Goal: Task Accomplishment & Management: Use online tool/utility

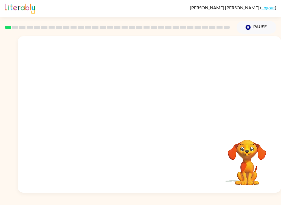
click at [134, 84] on video "Your browser must support playing .mp4 files to use Literably. Please try using…" at bounding box center [149, 82] width 263 height 92
click at [156, 119] on button "button" at bounding box center [149, 117] width 35 height 20
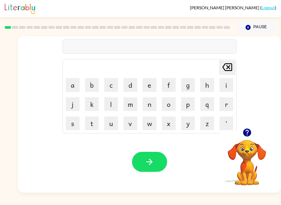
click at [249, 143] on video "Your browser must support playing .mp4 files to use Literably. Please try using…" at bounding box center [246, 158] width 55 height 55
click at [248, 131] on icon "button" at bounding box center [247, 133] width 10 height 10
click at [91, 84] on button "b" at bounding box center [92, 85] width 14 height 14
click at [170, 101] on button "o" at bounding box center [169, 104] width 14 height 14
click at [229, 102] on button "r" at bounding box center [226, 104] width 14 height 14
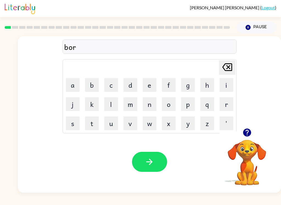
click at [130, 84] on button "d" at bounding box center [130, 85] width 14 height 14
click at [150, 84] on button "e" at bounding box center [150, 85] width 14 height 14
click at [227, 103] on button "r" at bounding box center [226, 104] width 14 height 14
click at [152, 162] on icon "button" at bounding box center [149, 162] width 6 height 6
click at [226, 100] on button "r" at bounding box center [226, 104] width 14 height 14
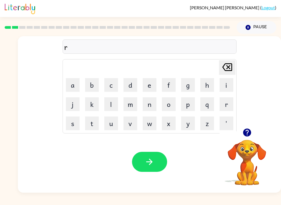
click at [168, 101] on button "o" at bounding box center [169, 104] width 14 height 14
click at [150, 103] on button "n" at bounding box center [150, 104] width 14 height 14
click at [131, 82] on button "d" at bounding box center [130, 85] width 14 height 14
click at [149, 158] on icon "button" at bounding box center [149, 162] width 10 height 10
click at [130, 105] on button "m" at bounding box center [130, 104] width 14 height 14
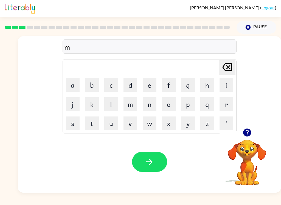
click at [73, 83] on button "a" at bounding box center [73, 85] width 14 height 14
click at [111, 85] on button "c" at bounding box center [111, 85] width 14 height 14
click at [206, 88] on button "h" at bounding box center [207, 85] width 14 height 14
click at [227, 87] on button "i" at bounding box center [226, 85] width 14 height 14
click at [147, 106] on button "n" at bounding box center [150, 104] width 14 height 14
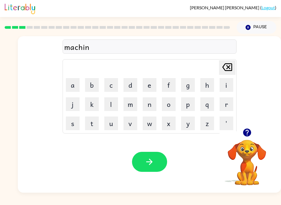
click at [145, 162] on icon "button" at bounding box center [149, 162] width 10 height 10
click at [91, 121] on button "t" at bounding box center [92, 124] width 14 height 14
click at [227, 104] on button "r" at bounding box center [226, 104] width 14 height 14
click at [73, 81] on button "a" at bounding box center [73, 85] width 14 height 14
click at [226, 81] on button "i" at bounding box center [226, 85] width 14 height 14
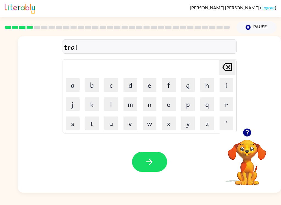
click at [148, 105] on button "n" at bounding box center [150, 104] width 14 height 14
click at [141, 172] on button "button" at bounding box center [149, 162] width 35 height 20
click at [134, 84] on button "d" at bounding box center [130, 85] width 14 height 14
click at [228, 84] on button "i" at bounding box center [226, 85] width 14 height 14
click at [169, 88] on button "f" at bounding box center [169, 85] width 14 height 14
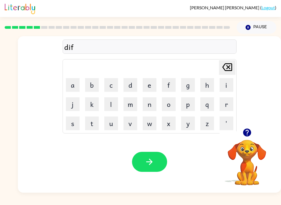
click at [150, 84] on button "e" at bounding box center [150, 85] width 14 height 14
click at [148, 106] on button "n" at bounding box center [150, 104] width 14 height 14
click at [72, 126] on button "s" at bounding box center [73, 124] width 14 height 14
click at [228, 87] on button "i" at bounding box center [226, 85] width 14 height 14
click at [130, 120] on button "v" at bounding box center [130, 124] width 14 height 14
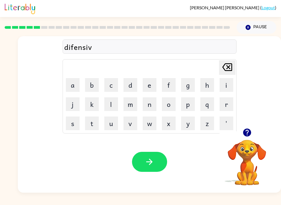
click at [148, 164] on icon "button" at bounding box center [149, 162] width 10 height 10
click at [129, 121] on button "v" at bounding box center [130, 124] width 14 height 14
click at [69, 83] on button "a" at bounding box center [73, 85] width 14 height 14
click at [112, 84] on button "c" at bounding box center [111, 85] width 14 height 14
click at [72, 82] on button "a" at bounding box center [73, 85] width 14 height 14
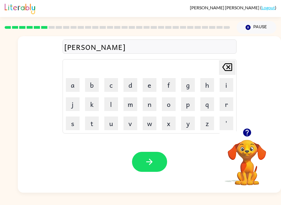
click at [92, 121] on button "t" at bounding box center [92, 124] width 14 height 14
click at [172, 102] on button "o" at bounding box center [169, 104] width 14 height 14
click at [146, 101] on button "n" at bounding box center [150, 104] width 14 height 14
click at [151, 163] on icon "button" at bounding box center [149, 162] width 10 height 10
click at [244, 136] on icon "button" at bounding box center [247, 133] width 10 height 10
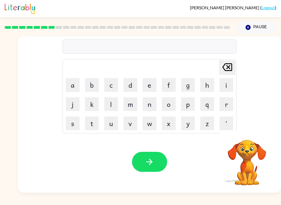
click at [186, 104] on button "p" at bounding box center [188, 104] width 14 height 14
click at [109, 125] on button "u" at bounding box center [111, 124] width 14 height 14
click at [132, 85] on button "d" at bounding box center [130, 85] width 14 height 14
click at [224, 123] on button "'" at bounding box center [226, 124] width 14 height 14
click at [225, 69] on icon "Delete Delete last character input" at bounding box center [226, 67] width 13 height 13
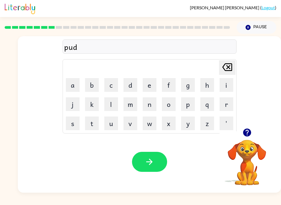
click at [109, 102] on button "l" at bounding box center [111, 104] width 14 height 14
click at [148, 82] on button "e" at bounding box center [150, 85] width 14 height 14
click at [147, 163] on icon "button" at bounding box center [149, 162] width 10 height 10
click at [130, 102] on button "m" at bounding box center [130, 104] width 14 height 14
click at [226, 84] on button "i" at bounding box center [226, 85] width 14 height 14
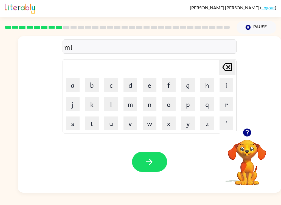
click at [230, 103] on button "r" at bounding box center [226, 104] width 14 height 14
click at [74, 85] on button "a" at bounding box center [73, 85] width 14 height 14
click at [116, 89] on button "c" at bounding box center [111, 85] width 14 height 14
click at [109, 106] on button "l" at bounding box center [111, 104] width 14 height 14
click at [150, 87] on button "e" at bounding box center [150, 85] width 14 height 14
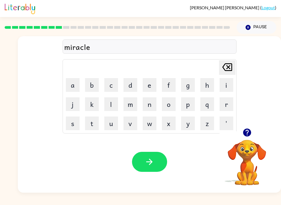
click at [153, 163] on icon "button" at bounding box center [149, 162] width 10 height 10
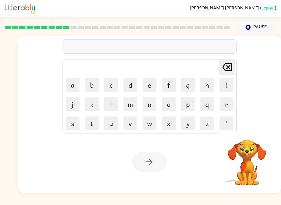
click at [128, 106] on button "m" at bounding box center [130, 104] width 14 height 14
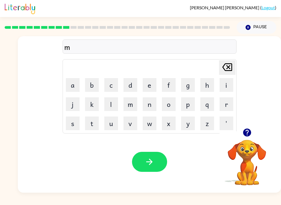
click at [129, 84] on button "d" at bounding box center [130, 85] width 14 height 14
click at [225, 67] on icon "Delete Delete last character input" at bounding box center [226, 67] width 13 height 13
click at [223, 85] on button "i" at bounding box center [226, 85] width 14 height 14
click at [132, 86] on button "d" at bounding box center [130, 85] width 14 height 14
click at [130, 105] on button "m" at bounding box center [130, 104] width 14 height 14
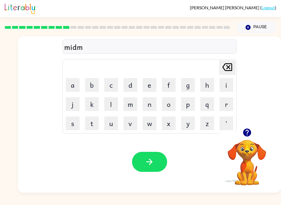
click at [170, 103] on button "o" at bounding box center [169, 104] width 14 height 14
click at [225, 101] on button "r" at bounding box center [226, 104] width 14 height 14
click at [149, 106] on button "n" at bounding box center [150, 104] width 14 height 14
click at [229, 84] on button "i" at bounding box center [226, 85] width 14 height 14
click at [151, 105] on button "n" at bounding box center [150, 104] width 14 height 14
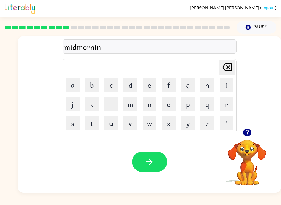
click at [190, 84] on button "g" at bounding box center [188, 85] width 14 height 14
click at [150, 162] on icon "button" at bounding box center [149, 162] width 10 height 10
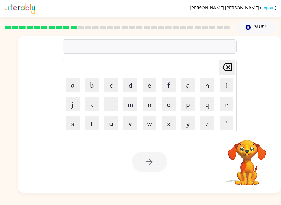
click at [128, 83] on button "d" at bounding box center [130, 85] width 14 height 14
click at [226, 84] on button "i" at bounding box center [226, 85] width 14 height 14
click at [76, 124] on button "s" at bounding box center [73, 124] width 14 height 14
click at [89, 127] on button "t" at bounding box center [92, 124] width 14 height 14
click at [225, 102] on button "r" at bounding box center [226, 104] width 14 height 14
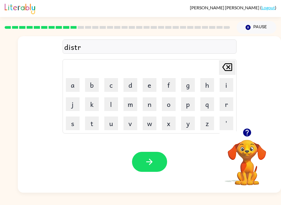
click at [111, 122] on button "u" at bounding box center [111, 124] width 14 height 14
click at [68, 123] on button "s" at bounding box center [73, 124] width 14 height 14
click at [87, 121] on button "t" at bounding box center [92, 124] width 14 height 14
click at [154, 161] on button "button" at bounding box center [149, 162] width 35 height 20
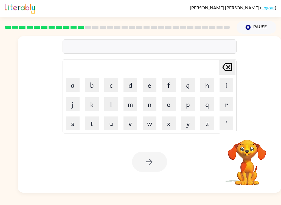
click at [226, 106] on button "r" at bounding box center [226, 104] width 14 height 14
click at [167, 104] on button "o" at bounding box center [169, 104] width 14 height 14
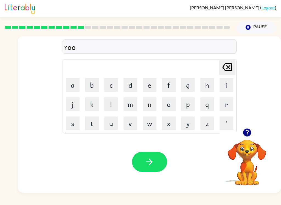
click at [132, 80] on button "d" at bounding box center [130, 85] width 14 height 14
click at [151, 164] on icon "button" at bounding box center [149, 162] width 10 height 10
click at [109, 123] on button "u" at bounding box center [111, 124] width 14 height 14
click at [187, 105] on button "p" at bounding box center [188, 104] width 14 height 14
click at [225, 104] on button "r" at bounding box center [226, 104] width 14 height 14
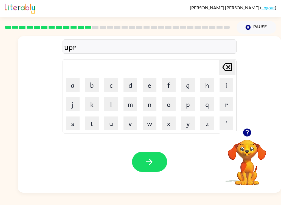
click at [77, 85] on button "a" at bounding box center [73, 85] width 14 height 14
click at [128, 84] on button "d" at bounding box center [130, 85] width 14 height 14
click at [155, 162] on button "button" at bounding box center [149, 162] width 35 height 20
click at [249, 133] on icon "button" at bounding box center [247, 133] width 8 height 8
click at [127, 105] on button "m" at bounding box center [130, 104] width 14 height 14
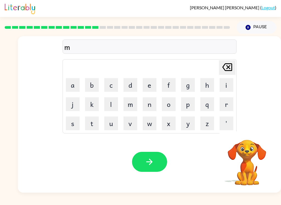
click at [72, 86] on button "a" at bounding box center [73, 85] width 14 height 14
click at [187, 83] on button "g" at bounding box center [188, 85] width 14 height 14
click at [147, 105] on button "n" at bounding box center [150, 104] width 14 height 14
click at [148, 84] on button "e" at bounding box center [150, 85] width 14 height 14
click at [74, 123] on button "s" at bounding box center [73, 124] width 14 height 14
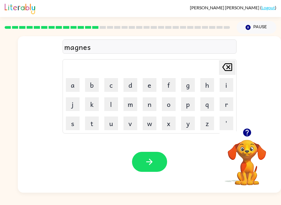
click at [139, 163] on button "button" at bounding box center [149, 162] width 35 height 20
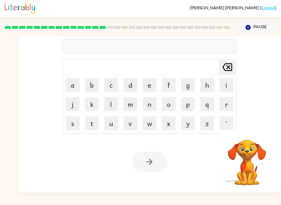
click at [90, 82] on button "b" at bounding box center [92, 85] width 14 height 14
click at [169, 105] on button "o" at bounding box center [169, 104] width 14 height 14
click at [150, 103] on button "n" at bounding box center [150, 104] width 14 height 14
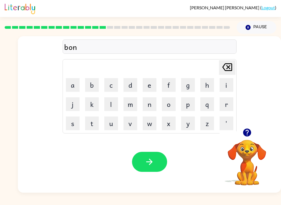
click at [154, 82] on button "e" at bounding box center [150, 85] width 14 height 14
click at [73, 123] on button "s" at bounding box center [73, 124] width 14 height 14
click at [150, 163] on icon "button" at bounding box center [149, 162] width 10 height 10
click at [73, 120] on button "s" at bounding box center [73, 124] width 14 height 14
click at [169, 103] on button "o" at bounding box center [169, 104] width 14 height 14
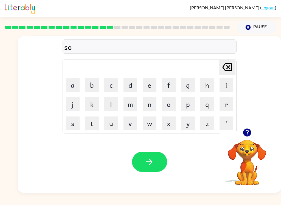
click at [227, 105] on button "r" at bounding box center [226, 104] width 14 height 14
click at [131, 101] on button "m" at bounding box center [130, 104] width 14 height 14
click at [152, 160] on icon "button" at bounding box center [149, 162] width 10 height 10
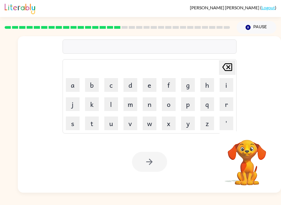
click at [223, 105] on button "r" at bounding box center [226, 104] width 14 height 14
click at [73, 79] on button "a" at bounding box center [73, 85] width 14 height 14
click at [132, 105] on button "m" at bounding box center [130, 104] width 14 height 14
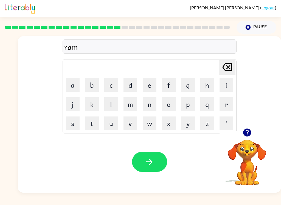
click at [186, 107] on button "p" at bounding box center [188, 104] width 14 height 14
click at [150, 164] on icon "button" at bounding box center [149, 162] width 10 height 10
click at [185, 92] on button "g" at bounding box center [188, 85] width 14 height 14
click at [98, 107] on button "k" at bounding box center [92, 104] width 14 height 14
click at [175, 83] on button "f" at bounding box center [169, 85] width 14 height 14
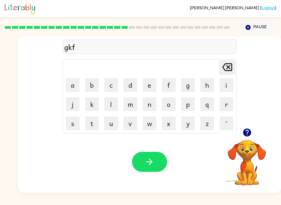
click at [97, 88] on button "b" at bounding box center [92, 85] width 14 height 14
click at [154, 117] on button "w" at bounding box center [150, 124] width 14 height 14
click at [108, 110] on button "l" at bounding box center [111, 104] width 14 height 14
click at [175, 89] on button "f" at bounding box center [169, 85] width 14 height 14
click at [158, 117] on td "w" at bounding box center [149, 123] width 19 height 19
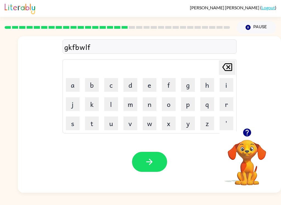
click at [133, 167] on button "button" at bounding box center [149, 162] width 35 height 20
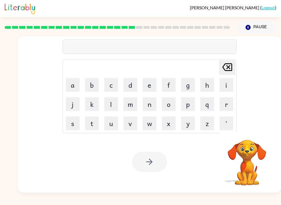
click at [227, 104] on button "r" at bounding box center [226, 104] width 14 height 14
click at [226, 84] on button "i" at bounding box center [226, 85] width 14 height 14
click at [72, 124] on button "s" at bounding box center [73, 124] width 14 height 14
click at [114, 81] on button "c" at bounding box center [111, 85] width 14 height 14
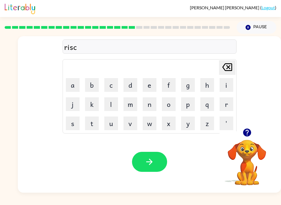
click at [227, 83] on button "i" at bounding box center [226, 85] width 14 height 14
click at [150, 83] on button "e" at bounding box center [150, 85] width 14 height 14
click at [73, 123] on button "s" at bounding box center [73, 124] width 14 height 14
click at [92, 122] on button "t" at bounding box center [92, 124] width 14 height 14
click at [144, 155] on button "button" at bounding box center [149, 162] width 35 height 20
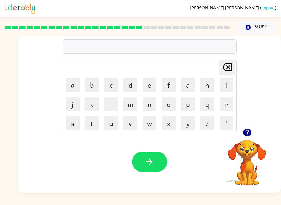
click at [75, 87] on button "a" at bounding box center [73, 85] width 14 height 14
click at [224, 104] on button "r" at bounding box center [226, 104] width 14 height 14
click at [110, 84] on button "c" at bounding box center [111, 85] width 14 height 14
click at [209, 83] on button "h" at bounding box center [207, 85] width 14 height 14
click at [154, 83] on button "e" at bounding box center [150, 85] width 14 height 14
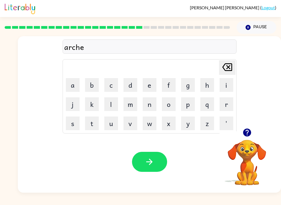
click at [137, 84] on button "d" at bounding box center [130, 85] width 14 height 14
click at [143, 162] on button "button" at bounding box center [149, 162] width 35 height 20
click at [169, 86] on button "f" at bounding box center [169, 85] width 14 height 14
click at [170, 105] on button "o" at bounding box center [169, 104] width 14 height 14
click at [113, 101] on button "l" at bounding box center [111, 104] width 14 height 14
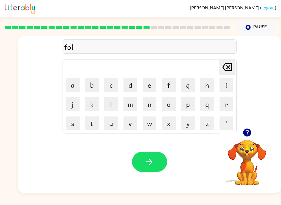
click at [163, 102] on button "o" at bounding box center [169, 104] width 14 height 14
click at [151, 124] on button "w" at bounding box center [150, 124] width 14 height 14
click at [148, 158] on icon "button" at bounding box center [149, 162] width 10 height 10
click at [72, 125] on button "s" at bounding box center [73, 124] width 14 height 14
click at [149, 104] on button "n" at bounding box center [150, 104] width 14 height 14
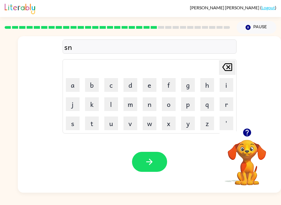
click at [93, 127] on button "t" at bounding box center [92, 124] width 14 height 14
click at [149, 87] on button "e" at bounding box center [150, 85] width 14 height 14
click at [186, 105] on button "p" at bounding box center [188, 104] width 14 height 14
click at [223, 84] on button "i" at bounding box center [226, 85] width 14 height 14
click at [132, 82] on button "d" at bounding box center [130, 85] width 14 height 14
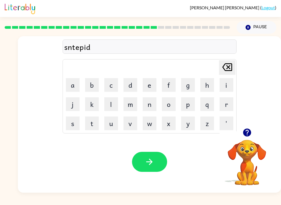
click at [154, 155] on button "button" at bounding box center [149, 162] width 35 height 20
click at [73, 123] on button "s" at bounding box center [73, 124] width 14 height 14
click at [95, 123] on button "t" at bounding box center [92, 124] width 14 height 14
click at [70, 84] on button "a" at bounding box center [73, 85] width 14 height 14
click at [127, 86] on button "d" at bounding box center [130, 85] width 14 height 14
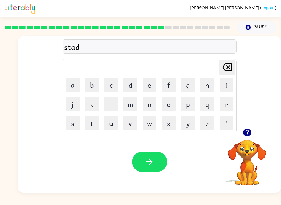
click at [149, 86] on button "e" at bounding box center [150, 85] width 14 height 14
click at [150, 164] on icon "button" at bounding box center [149, 162] width 10 height 10
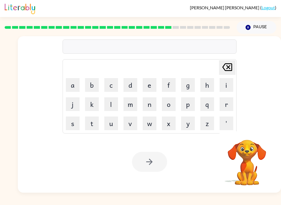
click at [169, 86] on button "f" at bounding box center [169, 85] width 14 height 14
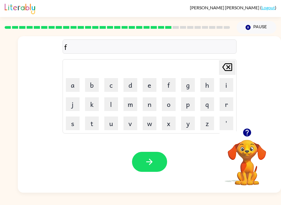
click at [167, 107] on button "o" at bounding box center [169, 104] width 14 height 14
click at [226, 101] on button "r" at bounding box center [226, 104] width 14 height 14
click at [150, 123] on button "w" at bounding box center [150, 124] width 14 height 14
click at [71, 83] on button "a" at bounding box center [73, 85] width 14 height 14
click at [228, 101] on button "r" at bounding box center [226, 104] width 14 height 14
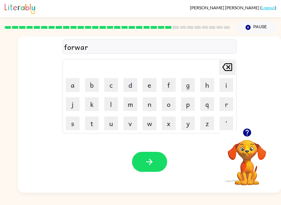
click at [132, 85] on button "d" at bounding box center [130, 85] width 14 height 14
click at [145, 160] on icon "button" at bounding box center [149, 162] width 10 height 10
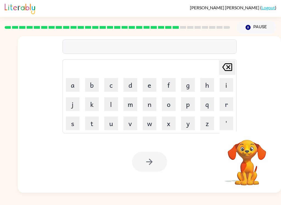
click at [244, 151] on video "Your browser must support playing .mp4 files to use Literably. Please try using…" at bounding box center [246, 158] width 55 height 55
click at [231, 142] on video "Your browser must support playing .mp4 files to use Literably. Please try using…" at bounding box center [246, 158] width 55 height 55
click at [238, 153] on video "Your browser must support playing .mp4 files to use Literably. Please try using…" at bounding box center [246, 158] width 55 height 55
click at [237, 143] on video "Your browser must support playing .mp4 files to use Literably. Please try using…" at bounding box center [246, 158] width 55 height 55
click at [249, 146] on video "Your browser must support playing .mp4 files to use Literably. Please try using…" at bounding box center [246, 158] width 55 height 55
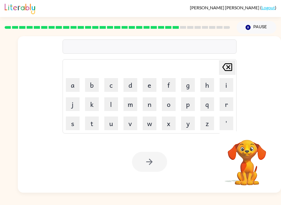
click at [154, 79] on button "e" at bounding box center [150, 85] width 14 height 14
click at [124, 111] on button "m" at bounding box center [130, 104] width 14 height 14
click at [165, 96] on td "o" at bounding box center [168, 104] width 19 height 19
click at [97, 91] on button "b" at bounding box center [92, 85] width 14 height 14
click at [120, 97] on td "l" at bounding box center [111, 104] width 19 height 19
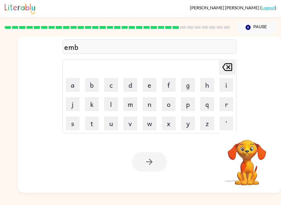
click at [120, 97] on td "l" at bounding box center [111, 104] width 19 height 19
click at [157, 98] on td "n" at bounding box center [149, 104] width 19 height 19
click at [150, 95] on td "n" at bounding box center [149, 104] width 19 height 19
click at [204, 101] on button "q" at bounding box center [207, 104] width 14 height 14
click at [151, 160] on div at bounding box center [149, 162] width 35 height 20
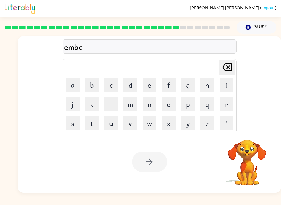
click at [98, 119] on button "t" at bounding box center [92, 124] width 14 height 14
click at [169, 101] on button "o" at bounding box center [169, 104] width 14 height 14
click at [164, 106] on button "o" at bounding box center [169, 104] width 14 height 14
click at [148, 108] on button "n" at bounding box center [150, 104] width 14 height 14
click at [130, 110] on button "m" at bounding box center [130, 104] width 14 height 14
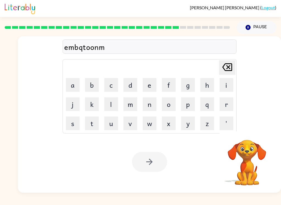
click at [115, 117] on button "u" at bounding box center [111, 124] width 14 height 14
click at [158, 163] on div at bounding box center [149, 162] width 35 height 20
click at [151, 170] on div at bounding box center [149, 162] width 35 height 20
click at [156, 168] on div at bounding box center [149, 162] width 35 height 20
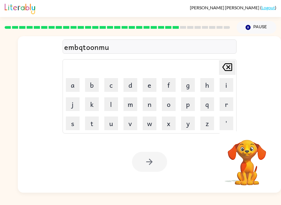
click at [156, 168] on div at bounding box center [149, 162] width 35 height 20
click at [156, 173] on div "Your browser must support playing .mp4 files to use Literably. Please try using…" at bounding box center [149, 162] width 263 height 62
click at [234, 64] on button "Delete Delete last character input" at bounding box center [227, 67] width 16 height 15
click at [235, 65] on button "Delete Delete last character input" at bounding box center [227, 67] width 16 height 15
click at [230, 66] on icon at bounding box center [227, 67] width 10 height 8
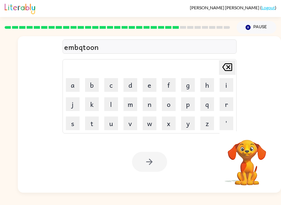
click at [230, 66] on icon at bounding box center [227, 67] width 10 height 8
click at [229, 64] on icon "Delete Delete last character input" at bounding box center [226, 67] width 13 height 13
click at [230, 65] on icon at bounding box center [227, 67] width 10 height 8
click at [229, 65] on icon "Delete Delete last character input" at bounding box center [226, 67] width 13 height 13
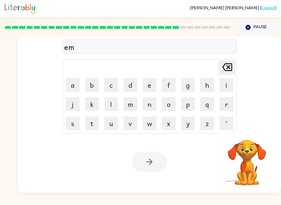
click at [233, 67] on button "Delete Delete last character input" at bounding box center [227, 67] width 16 height 15
click at [228, 68] on icon at bounding box center [227, 67] width 10 height 8
click at [113, 98] on button "l" at bounding box center [111, 104] width 14 height 14
click at [223, 72] on icon "Delete Delete last character input" at bounding box center [226, 67] width 13 height 13
click at [112, 87] on button "c" at bounding box center [111, 85] width 14 height 14
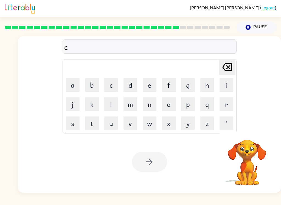
click at [171, 107] on button "o" at bounding box center [169, 104] width 14 height 14
click at [170, 103] on button "o" at bounding box center [169, 104] width 14 height 14
click at [228, 66] on icon at bounding box center [227, 67] width 10 height 8
click at [113, 102] on button "l" at bounding box center [111, 104] width 14 height 14
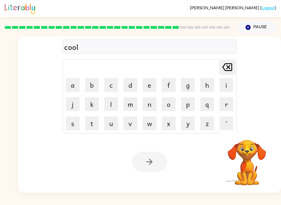
click at [156, 166] on div at bounding box center [149, 162] width 35 height 20
click at [141, 169] on div at bounding box center [149, 162] width 35 height 20
click at [154, 107] on button "n" at bounding box center [150, 104] width 14 height 14
click at [225, 69] on icon at bounding box center [227, 67] width 10 height 8
click at [146, 169] on div at bounding box center [149, 162] width 35 height 20
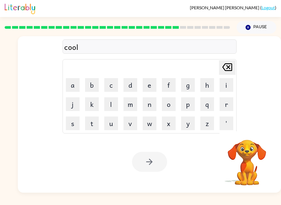
click at [148, 168] on div at bounding box center [149, 162] width 35 height 20
click at [149, 162] on div at bounding box center [149, 162] width 35 height 20
click at [153, 168] on div at bounding box center [149, 162] width 35 height 20
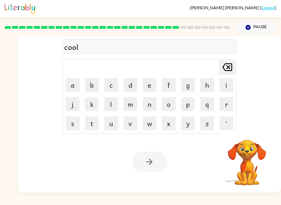
click at [154, 169] on div at bounding box center [149, 162] width 35 height 20
click at [152, 168] on div at bounding box center [149, 162] width 35 height 20
click at [155, 156] on div at bounding box center [149, 162] width 35 height 20
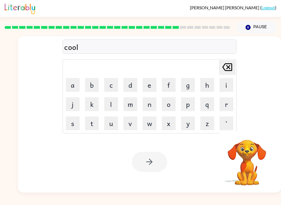
click at [155, 156] on div at bounding box center [149, 162] width 35 height 20
click at [150, 159] on div at bounding box center [149, 162] width 35 height 20
click at [248, 154] on video "Your browser must support playing .mp4 files to use Literably. Please try using…" at bounding box center [246, 158] width 55 height 55
click at [248, 153] on video "Your browser must support playing .mp4 files to use Literably. Please try using…" at bounding box center [246, 158] width 55 height 55
click at [228, 62] on icon "Delete Delete last character input" at bounding box center [226, 67] width 13 height 13
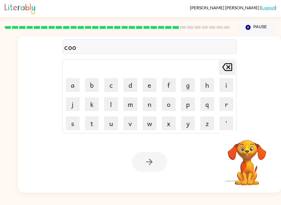
click at [168, 105] on button "o" at bounding box center [169, 104] width 14 height 14
click at [146, 110] on button "n" at bounding box center [150, 104] width 14 height 14
click at [135, 118] on button "v" at bounding box center [130, 124] width 14 height 14
click at [132, 110] on button "m" at bounding box center [130, 104] width 14 height 14
click at [151, 100] on button "n" at bounding box center [150, 104] width 14 height 14
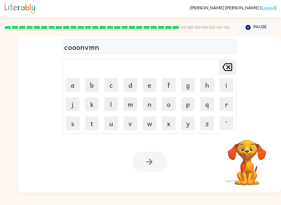
click at [113, 110] on button "l" at bounding box center [111, 104] width 14 height 14
click at [67, 106] on button "j" at bounding box center [73, 104] width 14 height 14
click at [129, 110] on button "m" at bounding box center [130, 104] width 14 height 14
click at [110, 107] on button "l" at bounding box center [111, 104] width 14 height 14
click at [132, 118] on button "v" at bounding box center [130, 124] width 14 height 14
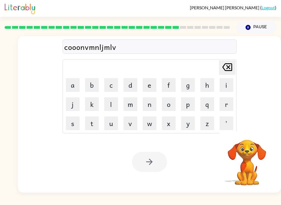
click at [109, 125] on button "u" at bounding box center [111, 124] width 14 height 14
click at [155, 85] on button "e" at bounding box center [150, 85] width 14 height 14
click at [104, 104] on button "l" at bounding box center [111, 104] width 14 height 14
click at [136, 106] on button "m" at bounding box center [130, 104] width 14 height 14
click at [110, 106] on button "l" at bounding box center [111, 104] width 14 height 14
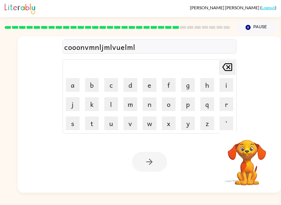
click at [136, 106] on button "m" at bounding box center [130, 104] width 14 height 14
click at [109, 104] on button "l" at bounding box center [111, 104] width 14 height 14
click at [164, 89] on button "f" at bounding box center [169, 85] width 14 height 14
click at [149, 101] on button "n" at bounding box center [150, 104] width 14 height 14
click at [147, 103] on button "n" at bounding box center [150, 104] width 14 height 14
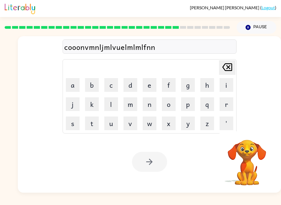
click at [111, 110] on button "l" at bounding box center [111, 104] width 14 height 14
click at [113, 120] on button "u" at bounding box center [111, 124] width 14 height 14
click at [123, 120] on button "v" at bounding box center [130, 124] width 14 height 14
click at [139, 97] on td "m" at bounding box center [130, 104] width 19 height 19
click at [147, 81] on button "e" at bounding box center [150, 85] width 14 height 14
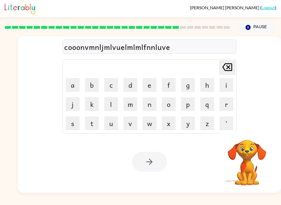
click at [95, 102] on button "k" at bounding box center [92, 104] width 14 height 14
click at [150, 108] on button "n" at bounding box center [150, 104] width 14 height 14
click at [98, 109] on button "k" at bounding box center [92, 104] width 14 height 14
click at [173, 97] on button "o" at bounding box center [169, 104] width 14 height 14
click at [116, 124] on button "u" at bounding box center [111, 124] width 14 height 14
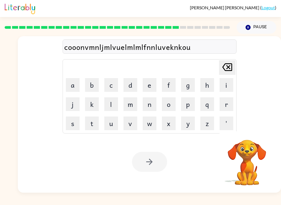
click at [150, 102] on button "n" at bounding box center [150, 104] width 14 height 14
click at [134, 96] on td "m" at bounding box center [130, 104] width 19 height 19
click at [150, 98] on button "n" at bounding box center [150, 104] width 14 height 14
click at [137, 99] on button "m" at bounding box center [130, 104] width 14 height 14
click at [139, 102] on td "m" at bounding box center [130, 104] width 19 height 19
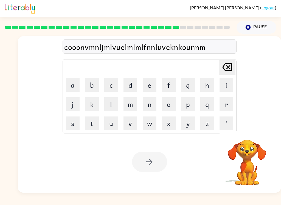
click at [136, 102] on button "m" at bounding box center [130, 104] width 14 height 14
click at [149, 98] on button "n" at bounding box center [150, 104] width 14 height 14
click at [136, 98] on button "m" at bounding box center [130, 104] width 14 height 14
click at [138, 100] on td "m" at bounding box center [130, 104] width 19 height 19
click at [137, 103] on button "m" at bounding box center [130, 104] width 14 height 14
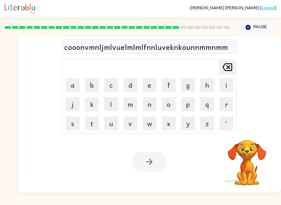
click at [151, 101] on button "n" at bounding box center [150, 104] width 14 height 14
click at [150, 101] on button "n" at bounding box center [150, 104] width 14 height 14
click at [128, 105] on button "m" at bounding box center [130, 104] width 14 height 14
click at [127, 106] on button "m" at bounding box center [130, 104] width 14 height 14
click at [127, 104] on button "m" at bounding box center [130, 104] width 14 height 14
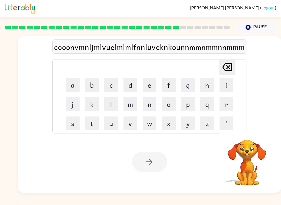
click at [130, 105] on button "m" at bounding box center [130, 104] width 14 height 14
click at [149, 104] on button "n" at bounding box center [150, 104] width 14 height 14
click at [147, 103] on button "n" at bounding box center [150, 104] width 14 height 14
click at [137, 104] on button "m" at bounding box center [130, 104] width 14 height 14
click at [227, 70] on icon "Delete Delete last character input" at bounding box center [226, 67] width 13 height 13
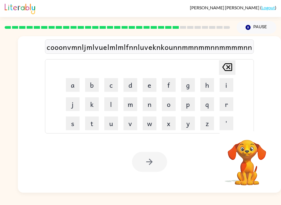
click at [227, 65] on icon "Delete Delete last character input" at bounding box center [226, 67] width 13 height 13
click at [225, 67] on icon "Delete Delete last character input" at bounding box center [226, 67] width 13 height 13
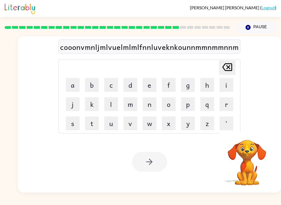
click at [224, 67] on icon "Delete Delete last character input" at bounding box center [226, 67] width 13 height 13
click at [224, 68] on icon "Delete Delete last character input" at bounding box center [226, 67] width 13 height 13
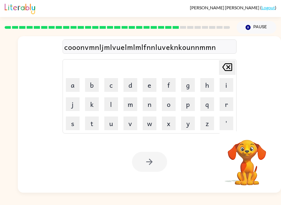
click at [222, 68] on icon at bounding box center [227, 67] width 10 height 8
click at [222, 68] on icon "Delete Delete last character input" at bounding box center [226, 67] width 13 height 13
click at [223, 70] on icon at bounding box center [227, 67] width 10 height 8
click at [226, 69] on icon "Delete Delete last character input" at bounding box center [226, 67] width 13 height 13
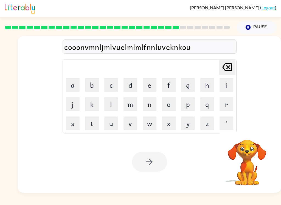
click at [226, 69] on icon "Delete Delete last character input" at bounding box center [226, 67] width 13 height 13
click at [230, 69] on icon at bounding box center [227, 67] width 10 height 8
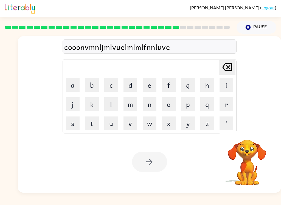
click at [223, 69] on icon "Delete Delete last character input" at bounding box center [226, 67] width 13 height 13
click at [229, 67] on icon "Delete Delete last character input" at bounding box center [226, 67] width 13 height 13
click at [229, 66] on icon "Delete Delete last character input" at bounding box center [226, 67] width 13 height 13
click at [220, 67] on icon "Delete Delete last character input" at bounding box center [226, 67] width 13 height 13
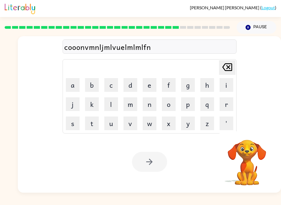
click at [220, 67] on icon "Delete Delete last character input" at bounding box center [226, 67] width 13 height 13
click at [225, 66] on icon at bounding box center [227, 67] width 10 height 8
click at [224, 66] on icon "Delete Delete last character input" at bounding box center [226, 67] width 13 height 13
click at [227, 64] on icon at bounding box center [227, 67] width 10 height 8
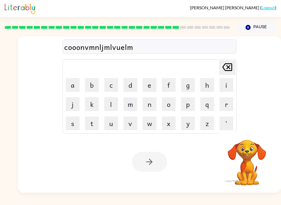
click at [225, 68] on icon "Delete Delete last character input" at bounding box center [226, 67] width 13 height 13
click at [225, 67] on icon "Delete Delete last character input" at bounding box center [226, 67] width 13 height 13
click at [228, 66] on icon at bounding box center [227, 67] width 10 height 8
click at [222, 68] on icon at bounding box center [227, 67] width 10 height 8
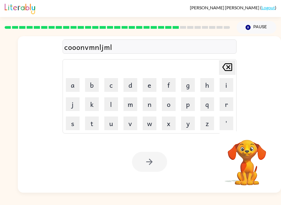
click at [222, 68] on icon at bounding box center [227, 67] width 10 height 8
click at [232, 63] on icon "Delete Delete last character input" at bounding box center [226, 67] width 13 height 13
click at [228, 64] on icon at bounding box center [227, 67] width 10 height 8
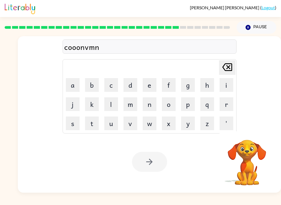
click at [221, 66] on icon "Delete Delete last character input" at bounding box center [226, 67] width 13 height 13
click at [222, 70] on icon at bounding box center [227, 67] width 10 height 8
click at [222, 69] on icon at bounding box center [227, 67] width 10 height 8
click at [220, 70] on icon "Delete Delete last character input" at bounding box center [226, 67] width 13 height 13
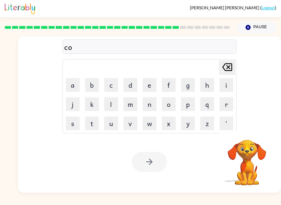
click at [220, 70] on icon "Delete Delete last character input" at bounding box center [226, 67] width 13 height 13
click at [219, 70] on button "Delete Delete last character input" at bounding box center [227, 67] width 16 height 15
click at [209, 91] on button "h" at bounding box center [207, 85] width 14 height 14
click at [245, 163] on video "Your browser must support playing .mp4 files to use Literably. Please try using…" at bounding box center [246, 158] width 55 height 55
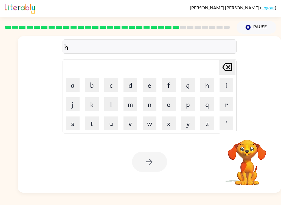
click at [243, 170] on video "Your browser must support playing .mp4 files to use Literably. Please try using…" at bounding box center [246, 158] width 55 height 55
click at [251, 176] on video "Your browser must support playing .mp4 files to use Literably. Please try using…" at bounding box center [246, 158] width 55 height 55
click at [226, 106] on button "r" at bounding box center [226, 104] width 14 height 14
click at [151, 85] on button "e" at bounding box center [150, 85] width 14 height 14
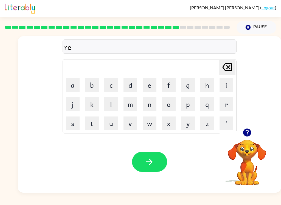
click at [114, 109] on button "l" at bounding box center [111, 104] width 14 height 14
click at [70, 86] on button "a" at bounding box center [73, 85] width 14 height 14
click at [132, 87] on button "d" at bounding box center [130, 85] width 14 height 14
click at [153, 88] on button "e" at bounding box center [150, 85] width 14 height 14
click at [129, 87] on button "d" at bounding box center [130, 85] width 14 height 14
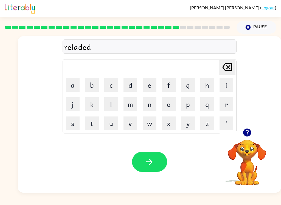
click at [154, 161] on button "button" at bounding box center [149, 162] width 35 height 20
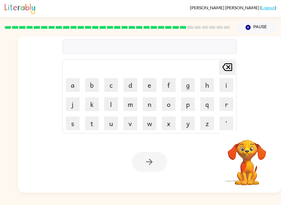
click at [188, 88] on button "g" at bounding box center [188, 85] width 14 height 14
click at [166, 106] on button "o" at bounding box center [169, 104] width 14 height 14
click at [97, 84] on button "b" at bounding box center [92, 85] width 14 height 14
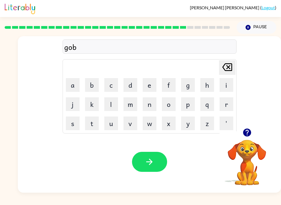
click at [113, 104] on button "l" at bounding box center [111, 104] width 14 height 14
click at [226, 83] on button "i" at bounding box center [226, 85] width 14 height 14
click at [151, 106] on button "n" at bounding box center [150, 104] width 14 height 14
click at [151, 175] on div "Your browser must support playing .mp4 files to use Literably. Please try using…" at bounding box center [149, 162] width 263 height 62
click at [150, 160] on icon "button" at bounding box center [149, 162] width 6 height 6
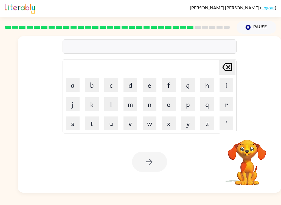
click at [105, 98] on button "l" at bounding box center [111, 104] width 14 height 14
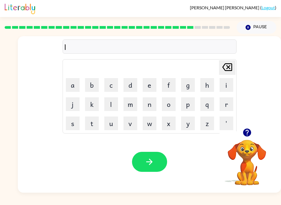
click at [147, 99] on button "n" at bounding box center [150, 104] width 14 height 14
click at [128, 89] on button "d" at bounding box center [130, 85] width 14 height 14
click at [146, 87] on button "e" at bounding box center [150, 85] width 14 height 14
click at [143, 84] on button "e" at bounding box center [150, 85] width 14 height 14
click at [160, 100] on td "o" at bounding box center [168, 104] width 19 height 19
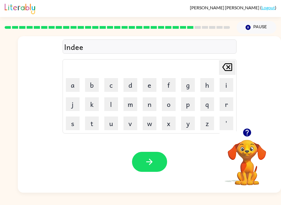
click at [160, 100] on td "o" at bounding box center [168, 104] width 19 height 19
click at [126, 99] on button "m" at bounding box center [130, 104] width 14 height 14
click at [146, 160] on icon "button" at bounding box center [149, 162] width 10 height 10
click at [245, 131] on icon "button" at bounding box center [247, 133] width 8 height 8
click at [189, 101] on button "p" at bounding box center [188, 104] width 14 height 14
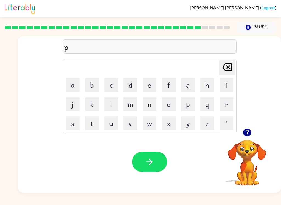
click at [226, 83] on button "i" at bounding box center [226, 85] width 14 height 14
click at [225, 100] on button "r" at bounding box center [226, 104] width 14 height 14
click at [71, 122] on button "s" at bounding box center [73, 124] width 14 height 14
click at [153, 157] on button "button" at bounding box center [149, 162] width 35 height 20
click at [117, 118] on button "u" at bounding box center [111, 124] width 14 height 14
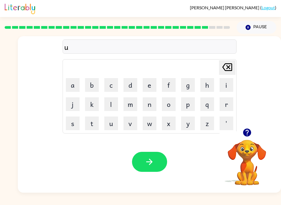
click at [133, 117] on button "v" at bounding box center [130, 124] width 14 height 14
click at [124, 115] on td "v" at bounding box center [130, 123] width 19 height 19
click at [152, 163] on icon "button" at bounding box center [149, 162] width 6 height 6
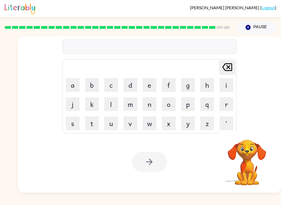
click at [70, 128] on button "s" at bounding box center [73, 124] width 14 height 14
click at [226, 86] on button "i" at bounding box center [226, 85] width 14 height 14
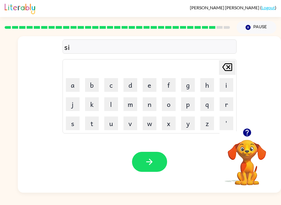
click at [107, 106] on button "l" at bounding box center [111, 104] width 14 height 14
click at [90, 85] on button "b" at bounding box center [92, 85] width 14 height 14
click at [151, 85] on button "e" at bounding box center [150, 85] width 14 height 14
click at [225, 103] on button "r" at bounding box center [226, 104] width 14 height 14
click at [147, 124] on button "w" at bounding box center [150, 124] width 14 height 14
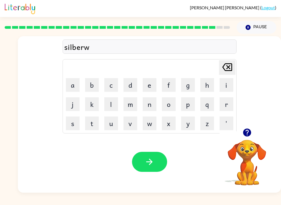
click at [148, 87] on button "e" at bounding box center [150, 85] width 14 height 14
click at [224, 101] on button "r" at bounding box center [226, 104] width 14 height 14
click at [152, 158] on icon "button" at bounding box center [149, 162] width 10 height 10
click at [110, 127] on button "u" at bounding box center [111, 124] width 14 height 14
click at [149, 104] on button "n" at bounding box center [150, 104] width 14 height 14
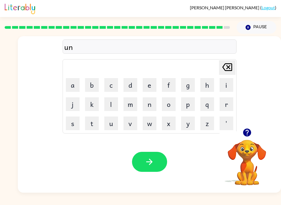
click at [75, 84] on button "a" at bounding box center [73, 85] width 14 height 14
click at [166, 84] on button "f" at bounding box center [169, 85] width 14 height 14
click at [226, 106] on button "r" at bounding box center [226, 104] width 14 height 14
click at [76, 79] on button "a" at bounding box center [73, 85] width 14 height 14
click at [129, 88] on button "d" at bounding box center [130, 85] width 14 height 14
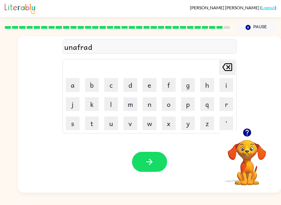
click at [143, 156] on button "button" at bounding box center [149, 162] width 35 height 20
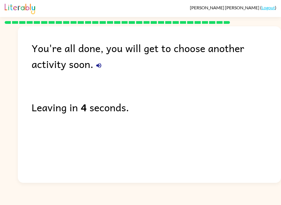
click at [147, 119] on div "You're all done, you will get to choose another activity soon. Leaving in 4 sec…" at bounding box center [149, 103] width 263 height 154
